Goal: Book appointment/travel/reservation

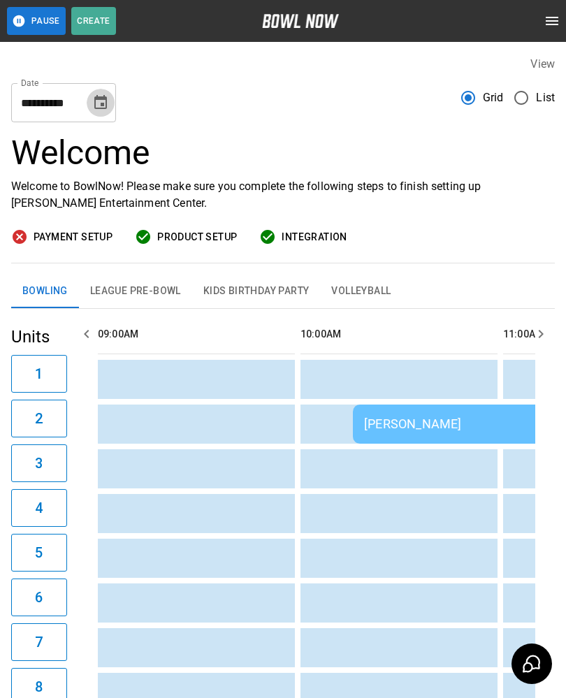
click at [96, 110] on icon "Choose date, selected date is Aug 29, 2025" at bounding box center [100, 102] width 17 height 17
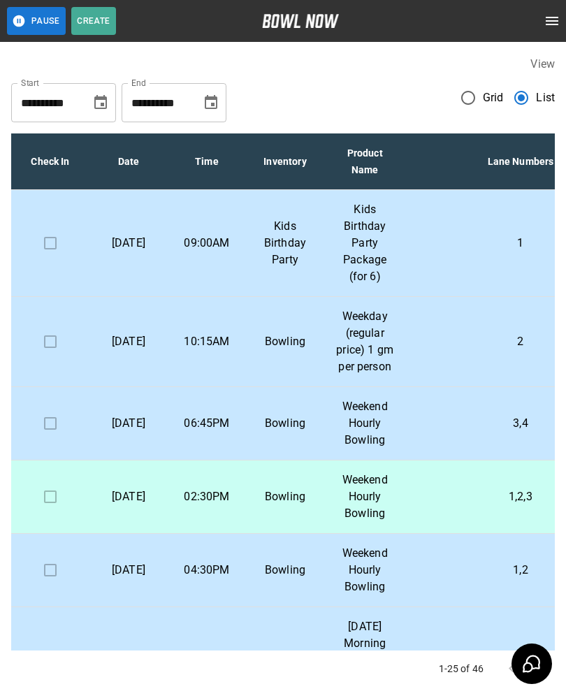
click at [423, 353] on td "2" at bounding box center [520, 342] width 230 height 90
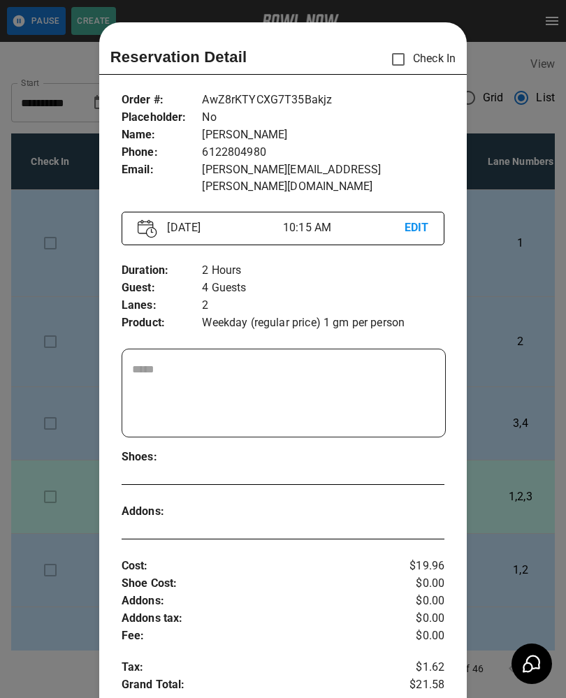
scroll to position [22, 0]
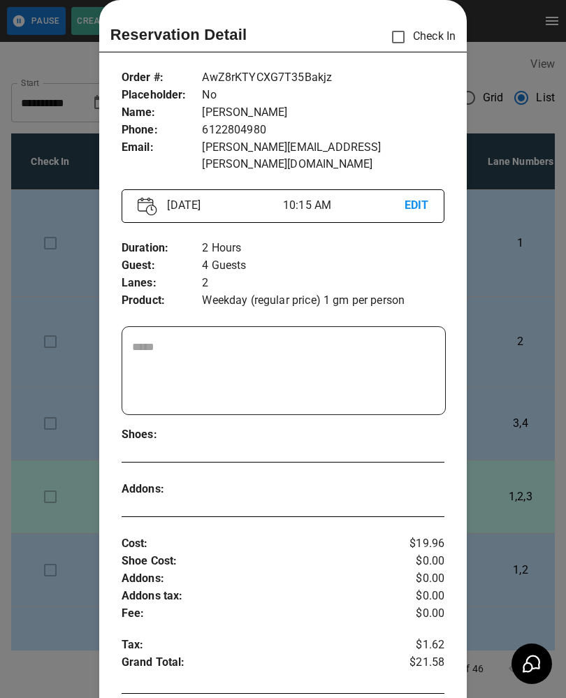
click at [522, 296] on div at bounding box center [283, 349] width 566 height 698
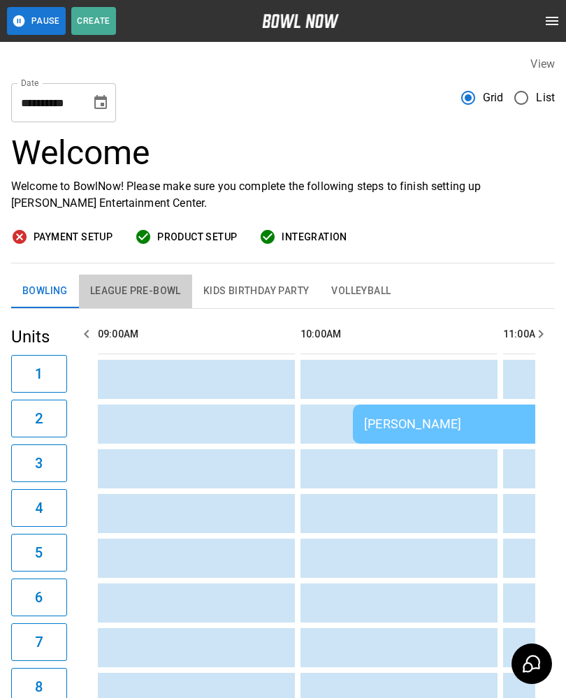
click at [127, 297] on button "League Pre-Bowl" at bounding box center [135, 291] width 113 height 34
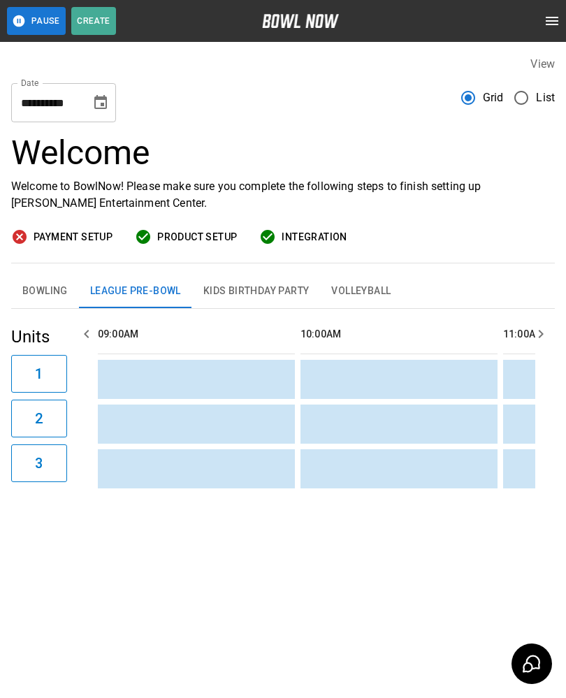
click at [464, 434] on td "sticky table" at bounding box center [477, 423] width 45 height 39
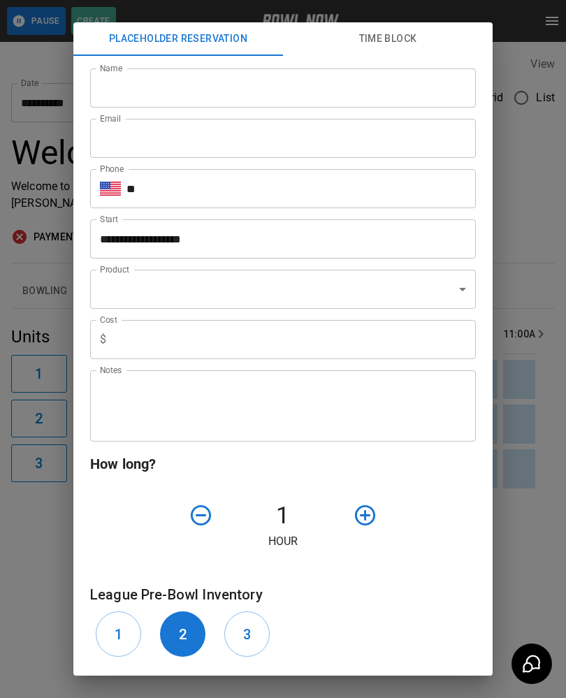
click at [554, 453] on div "**********" at bounding box center [283, 349] width 566 height 698
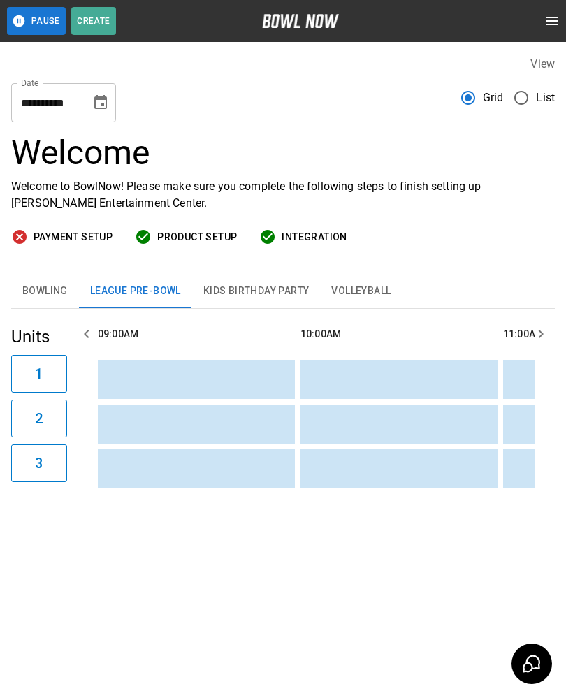
click at [534, 479] on td "sticky table" at bounding box center [528, 468] width 45 height 39
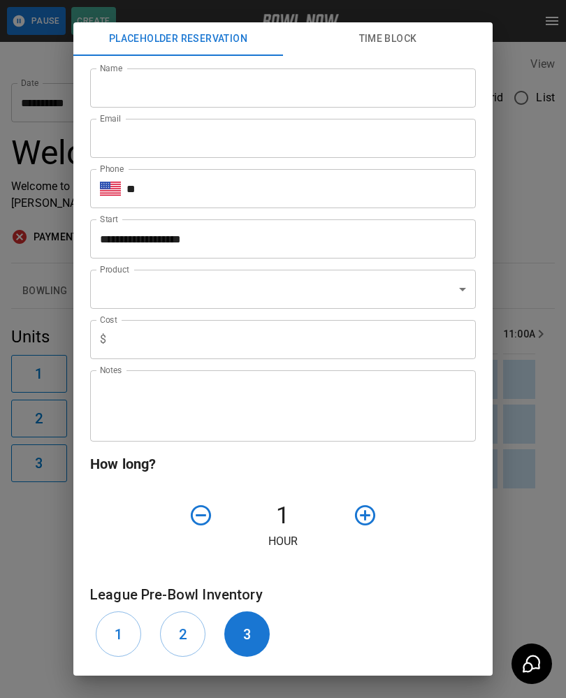
click at [530, 500] on div "**********" at bounding box center [283, 349] width 566 height 698
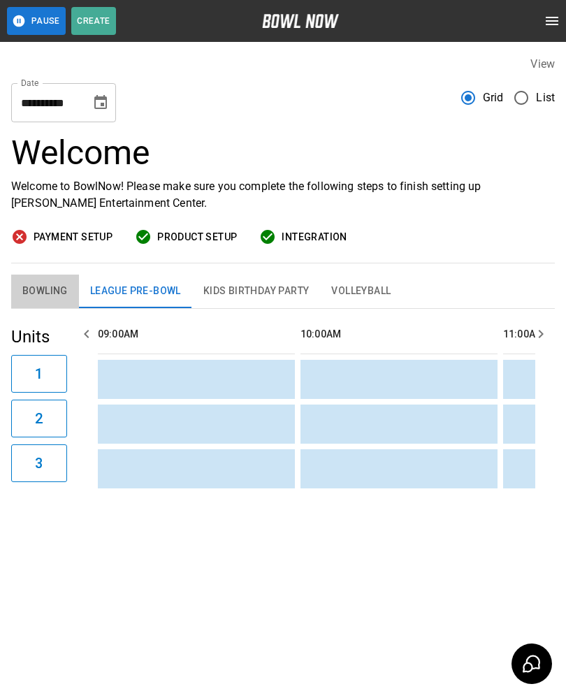
click at [48, 286] on button "Bowling" at bounding box center [45, 291] width 68 height 34
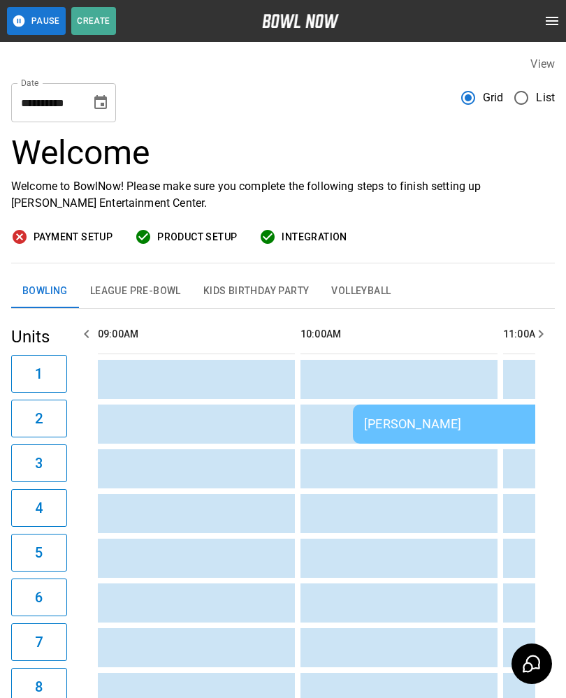
click at [260, 288] on button "Kids Birthday Party" at bounding box center [256, 291] width 129 height 34
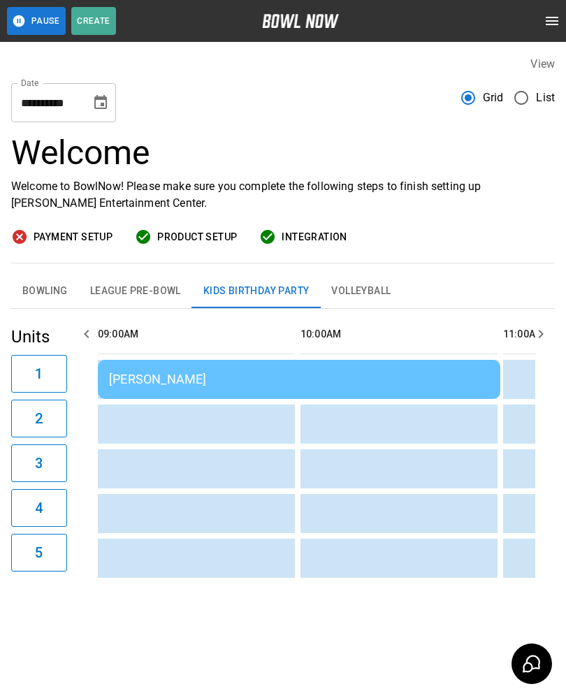
click at [43, 295] on button "Bowling" at bounding box center [45, 291] width 68 height 34
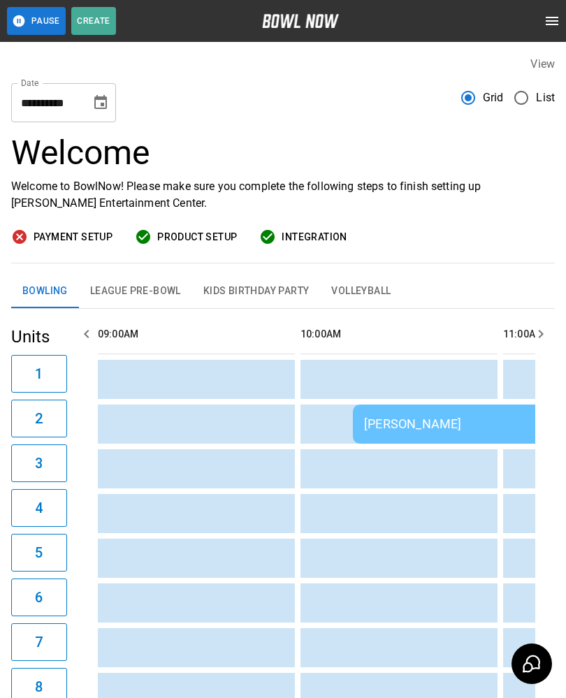
click at [135, 290] on button "League Pre-Bowl" at bounding box center [135, 291] width 113 height 34
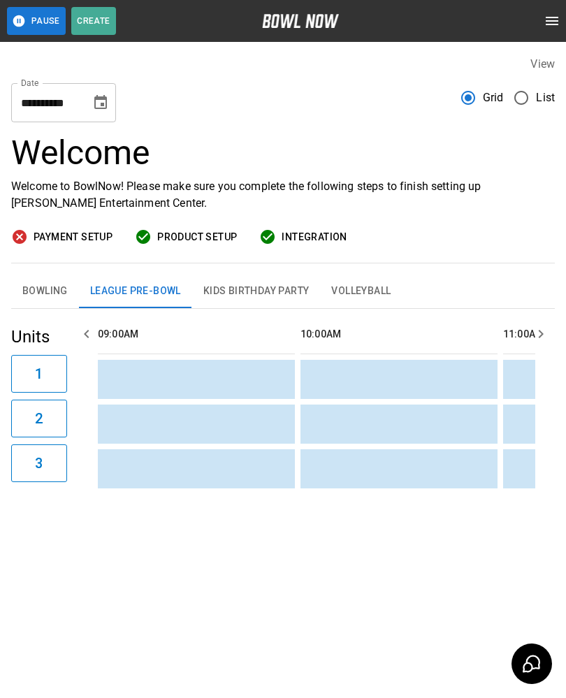
click at [249, 286] on button "Kids Birthday Party" at bounding box center [256, 291] width 129 height 34
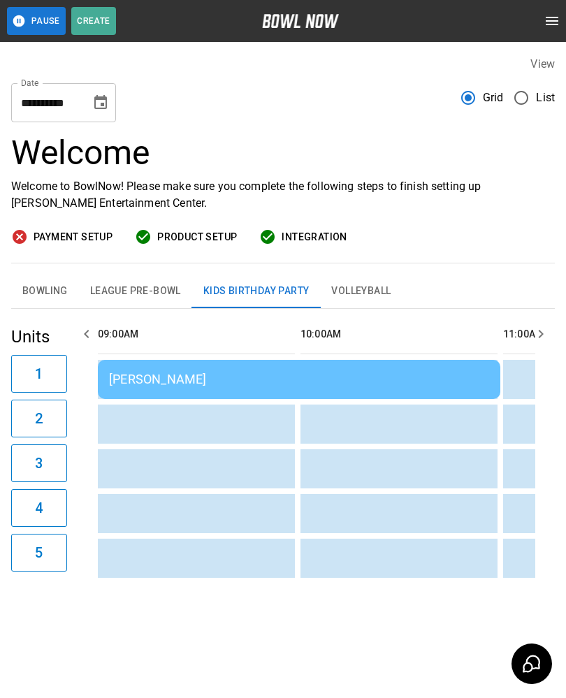
click at [258, 372] on div "[PERSON_NAME]" at bounding box center [299, 379] width 380 height 15
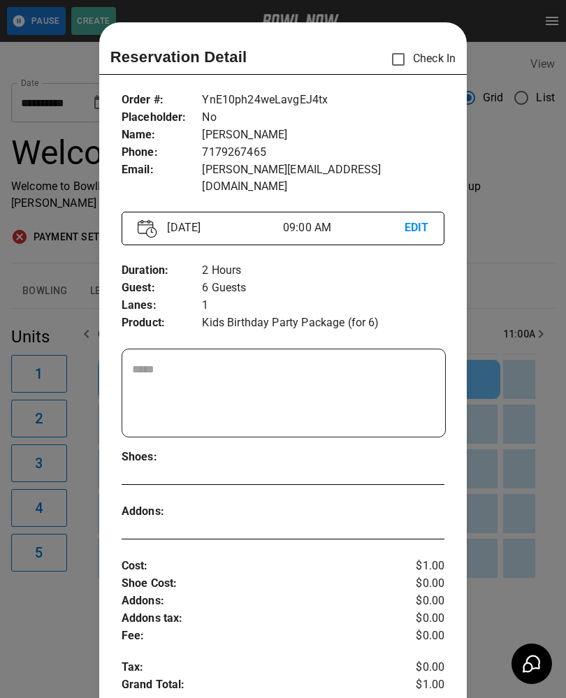
scroll to position [0, 0]
click at [499, 432] on div at bounding box center [283, 349] width 566 height 698
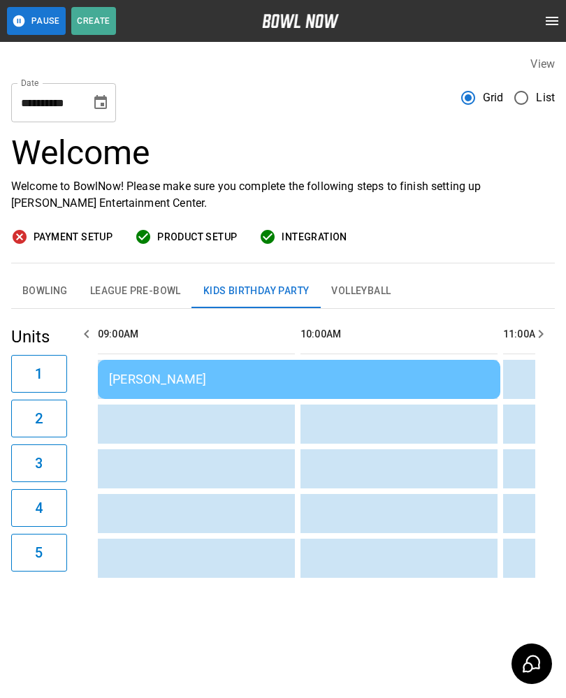
click at [41, 296] on button "Bowling" at bounding box center [45, 291] width 68 height 34
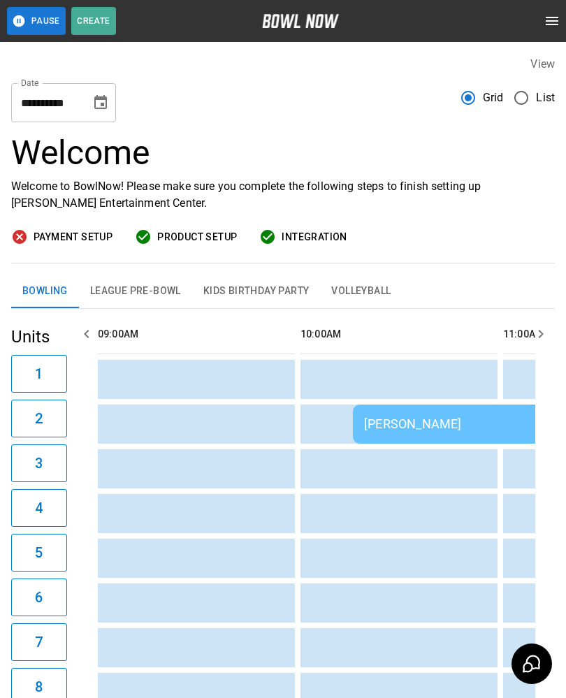
click at [252, 287] on button "Kids Birthday Party" at bounding box center [256, 291] width 129 height 34
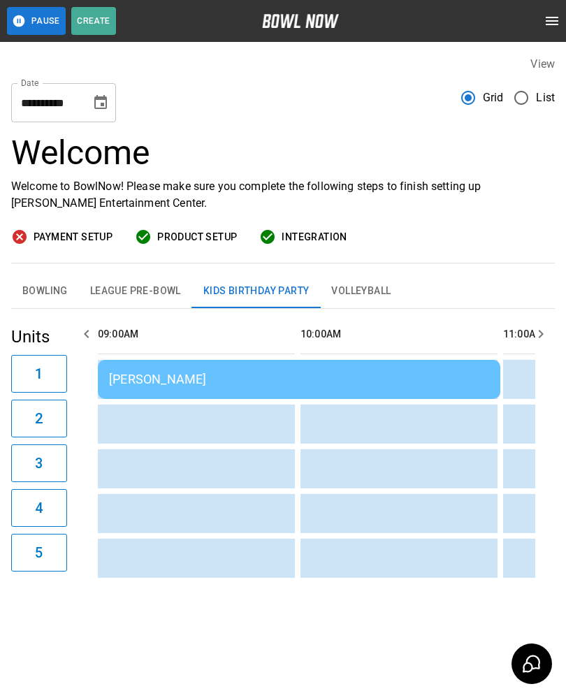
click at [184, 394] on td "[PERSON_NAME]" at bounding box center [299, 379] width 402 height 39
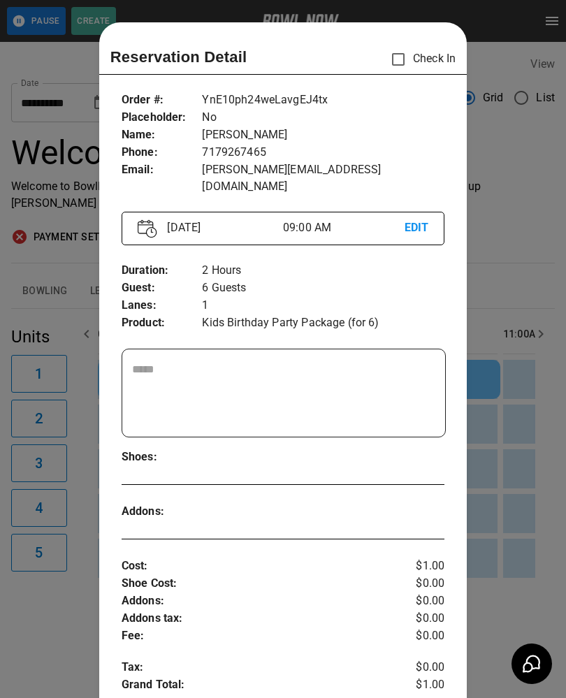
scroll to position [22, 0]
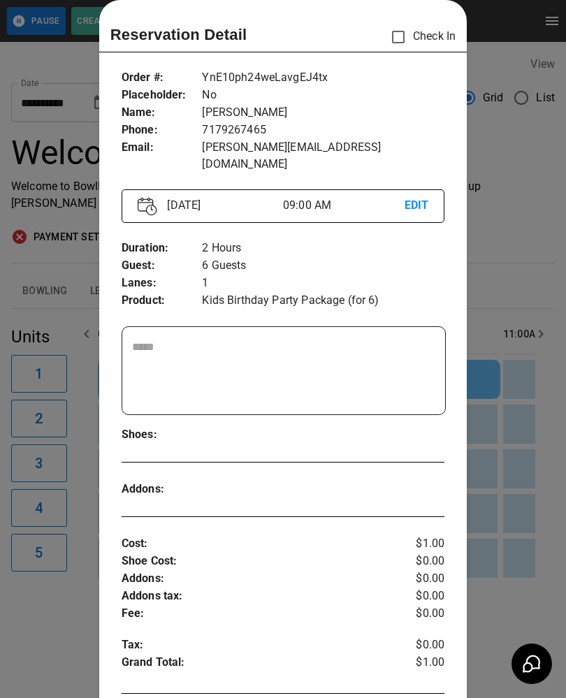
click at [555, 587] on div at bounding box center [283, 349] width 566 height 698
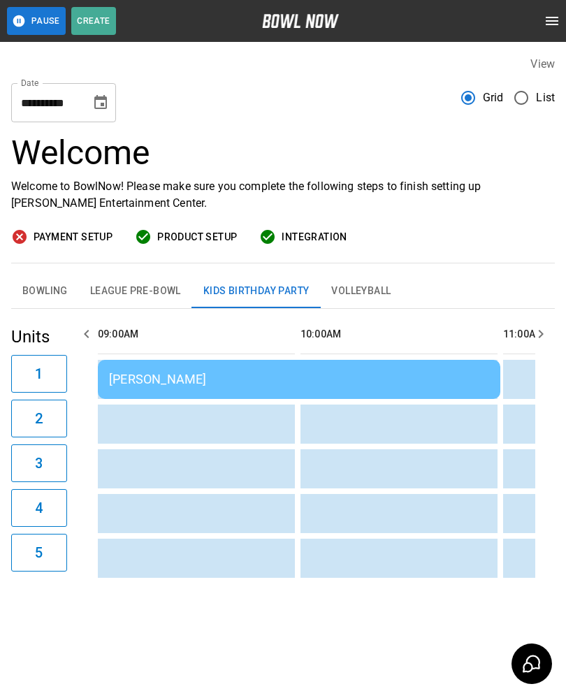
click at [79, 282] on button "League Pre-Bowl" at bounding box center [135, 291] width 113 height 34
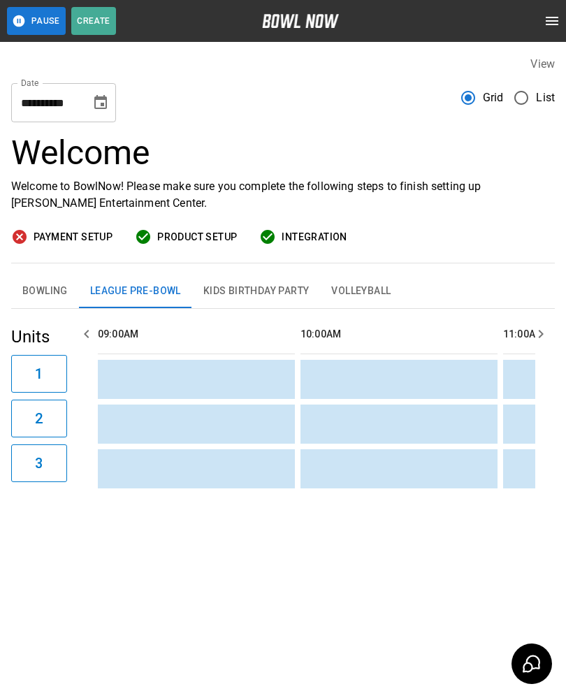
click at [57, 295] on button "Bowling" at bounding box center [45, 291] width 68 height 34
